Goal: Communication & Community: Answer question/provide support

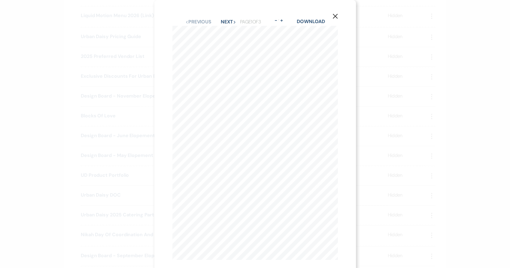
click at [390, 138] on div "X Previous Previous Next Next Page 1 of 3 - Zoom + Download Our architecture bo…" at bounding box center [255, 134] width 510 height 268
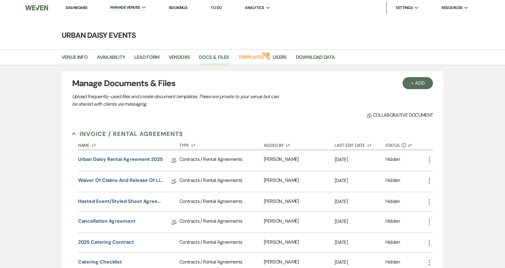
click at [0, 0] on li "Urban Daisy Events" at bounding box center [0, 0] width 0 height 0
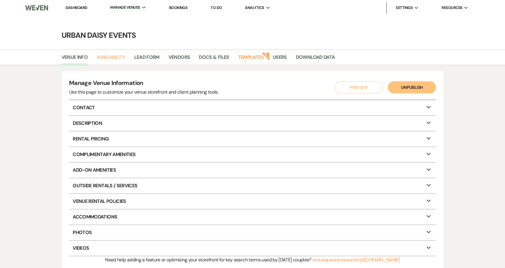
click at [117, 56] on link "Availability" at bounding box center [111, 58] width 28 height 11
select select "2"
select select "2026"
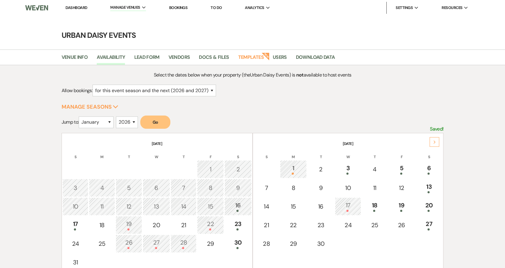
click at [77, 228] on div "17" at bounding box center [76, 225] width 20 height 11
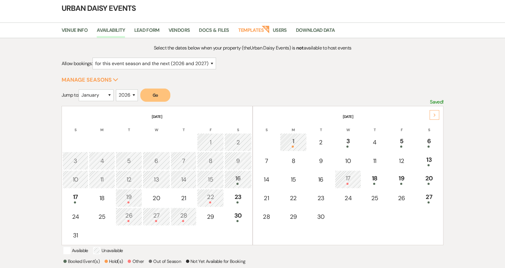
scroll to position [96, 0]
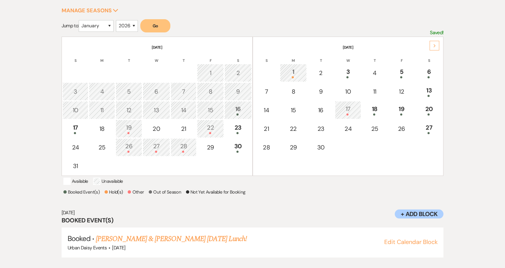
click at [111, 236] on link "[PERSON_NAME] & [PERSON_NAME] [DATE] Lunch!" at bounding box center [171, 239] width 151 height 11
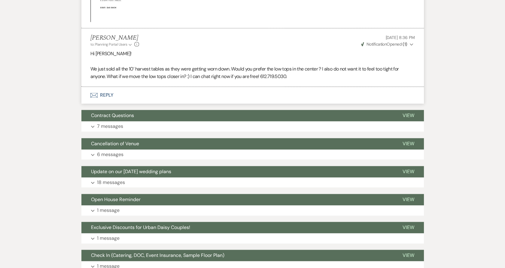
scroll to position [1904, 0]
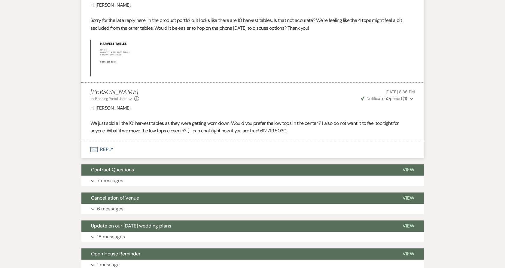
click at [182, 105] on p "Hi [PERSON_NAME]!" at bounding box center [252, 108] width 325 height 8
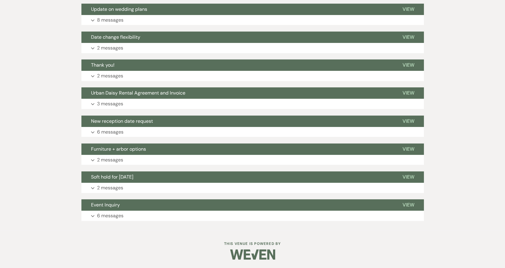
scroll to position [560, 0]
click at [125, 208] on button "Event Inquiry" at bounding box center [237, 205] width 312 height 11
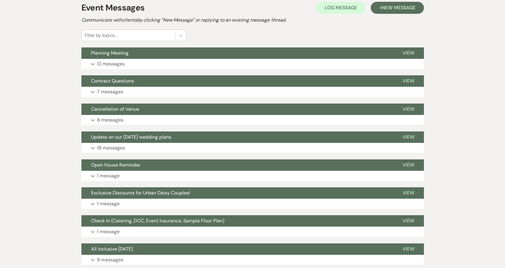
scroll to position [26, 0]
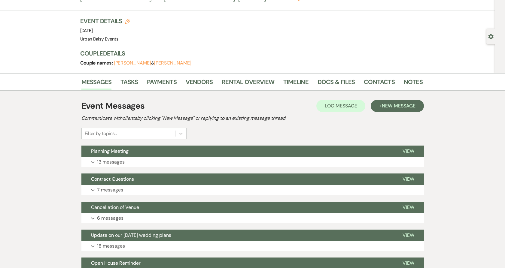
click at [113, 157] on button "Expand 13 messages" at bounding box center [252, 162] width 343 height 10
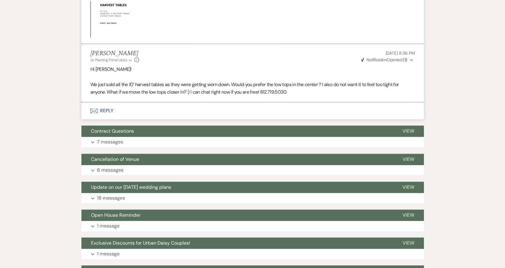
scroll to position [1896, 0]
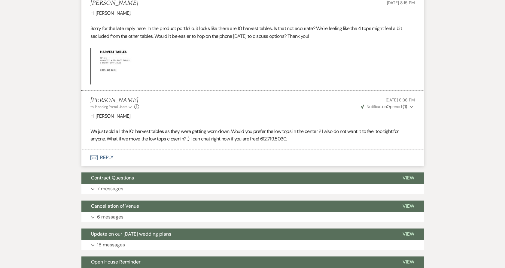
click at [93, 159] on icon "Envelope" at bounding box center [93, 157] width 7 height 5
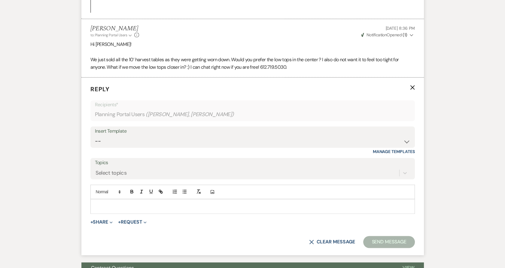
scroll to position [1972, 0]
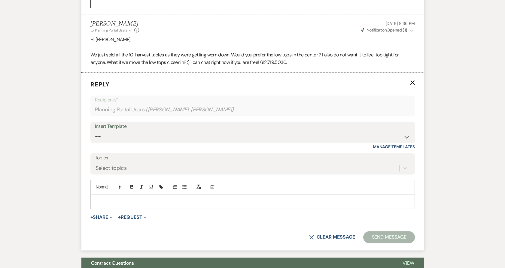
click at [117, 198] on p at bounding box center [252, 201] width 315 height 7
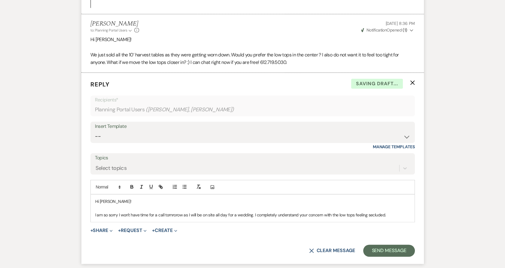
click at [393, 212] on p "I am so sorry I won't have time for a call tomrorow as I will be on site all da…" at bounding box center [252, 215] width 315 height 7
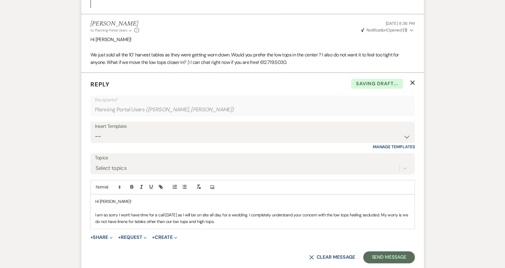
click at [222, 224] on p "I am so sorry I won't have time for a call [DATE] as I will be on site all day …" at bounding box center [252, 219] width 315 height 14
